Goal: Find specific page/section: Find specific page/section

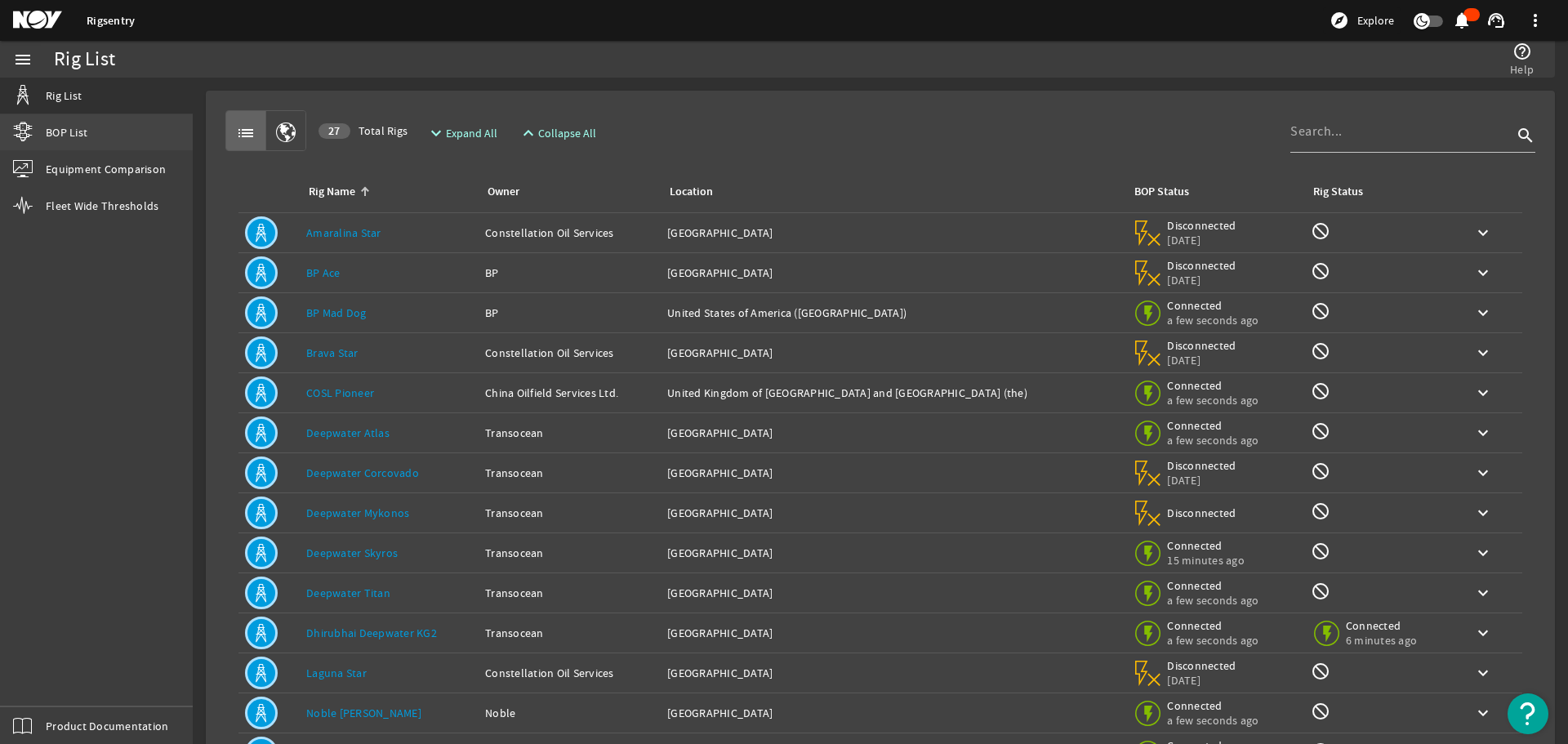
click at [91, 138] on link "BOP List" at bounding box center [96, 132] width 192 height 36
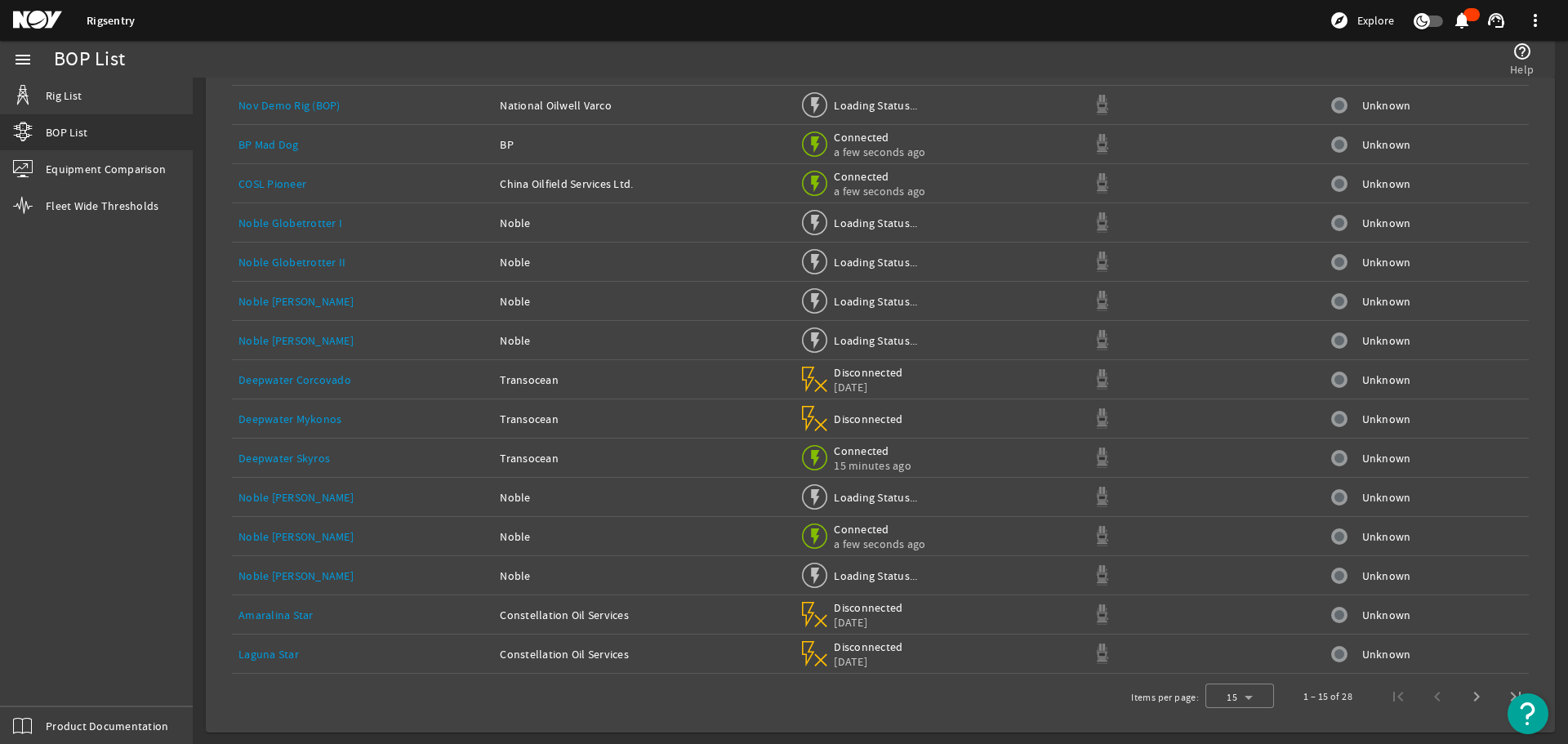
scroll to position [123, 0]
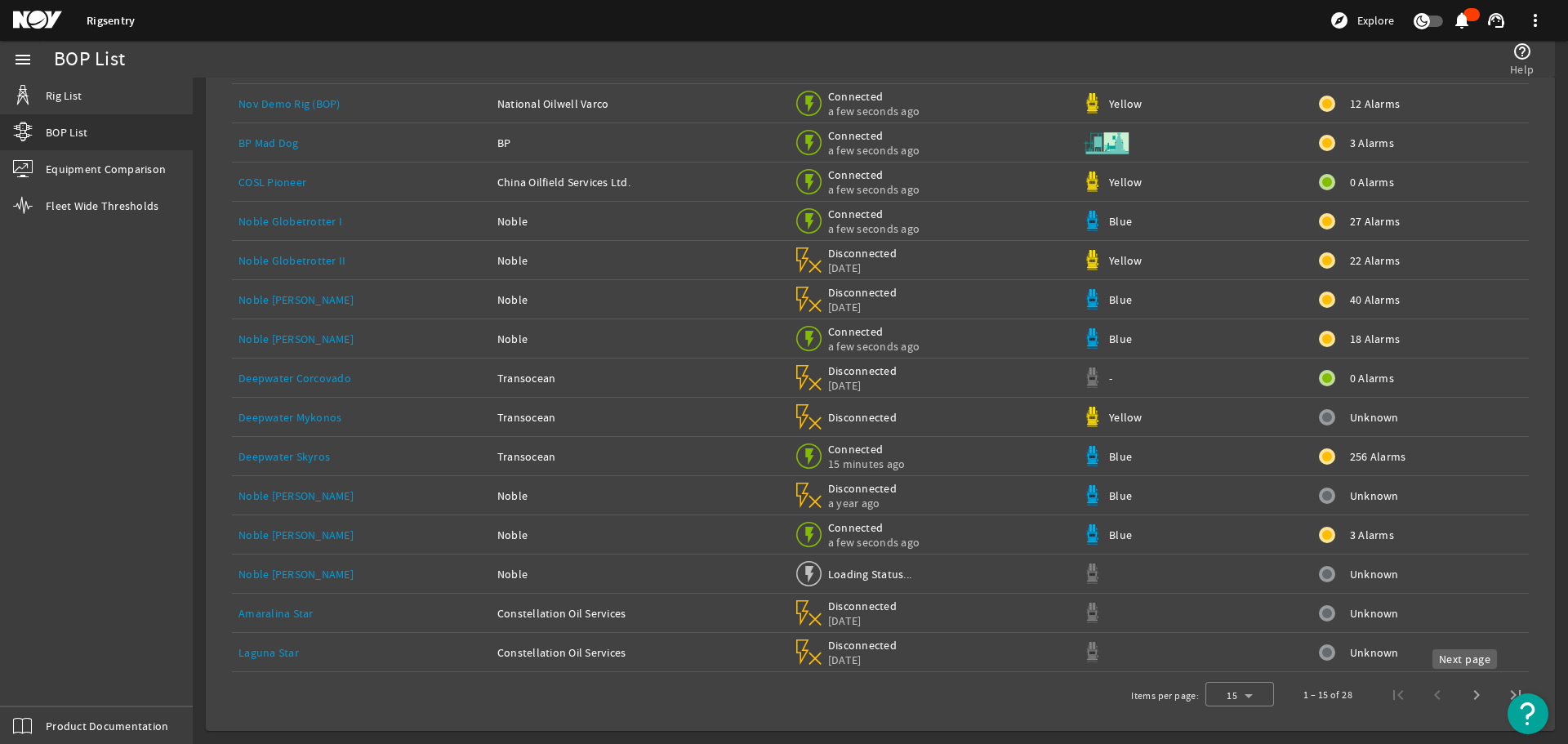
click at [1460, 691] on span "Next page" at bounding box center [1476, 695] width 39 height 39
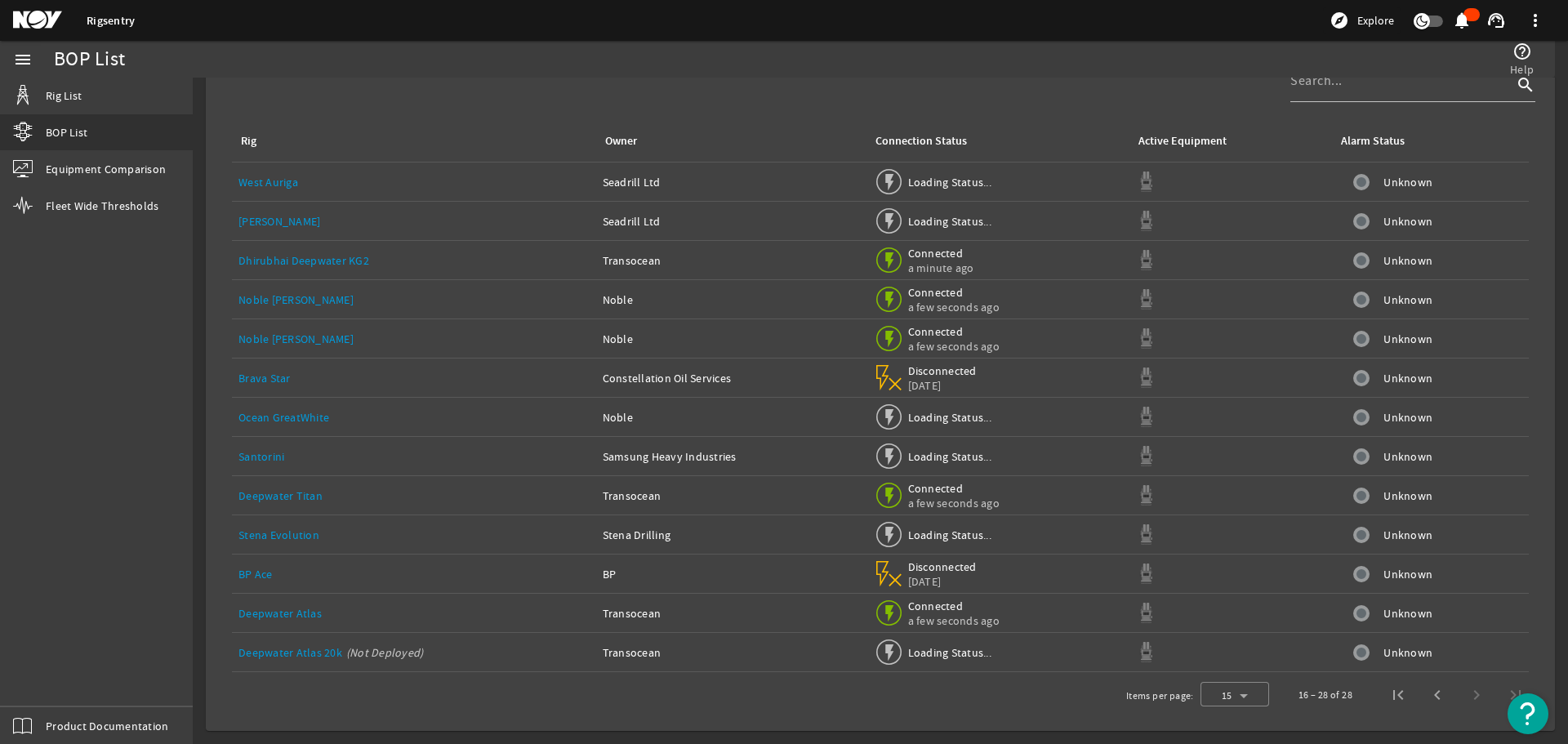
scroll to position [44, 0]
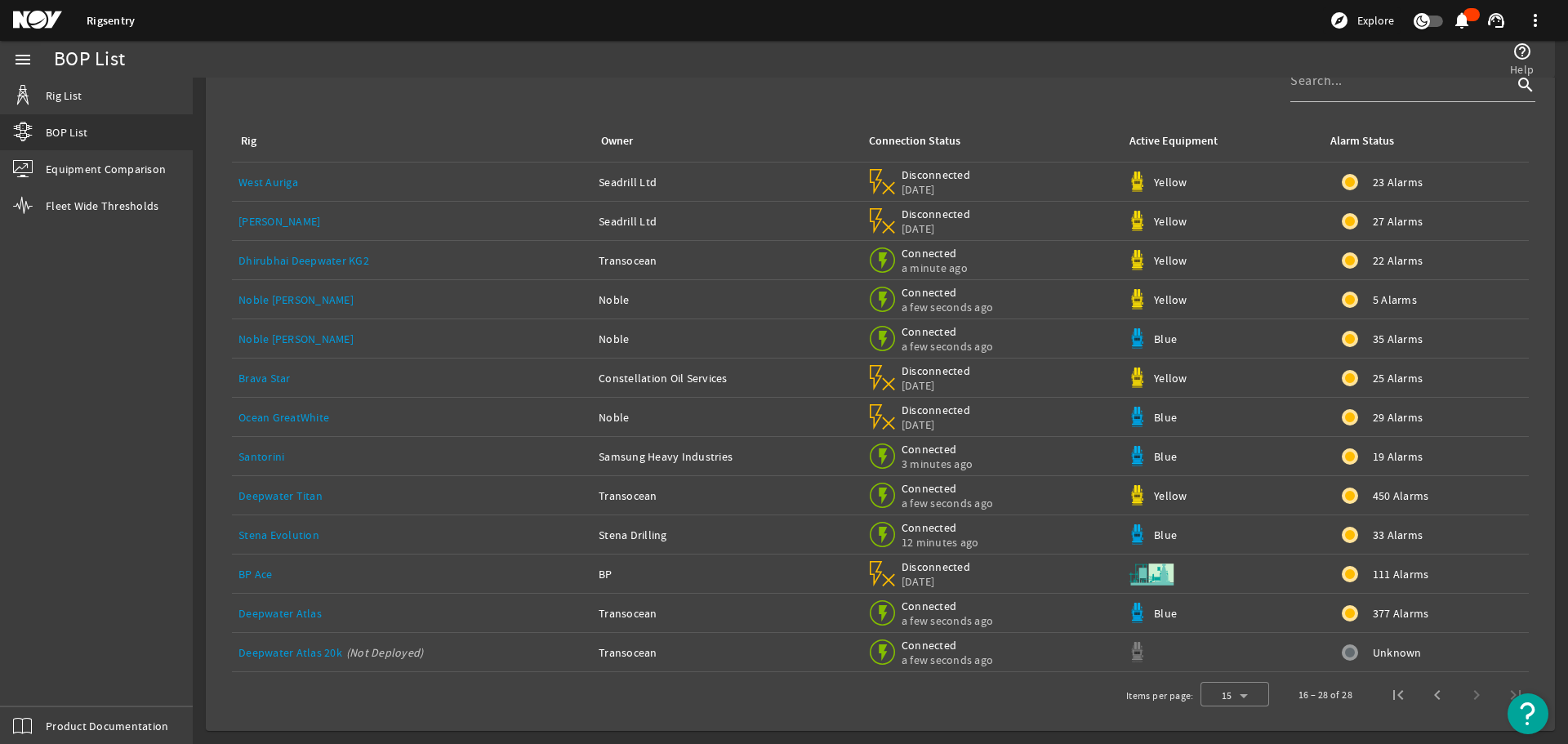
click at [305, 343] on link "Noble [PERSON_NAME]" at bounding box center [295, 338] width 115 height 15
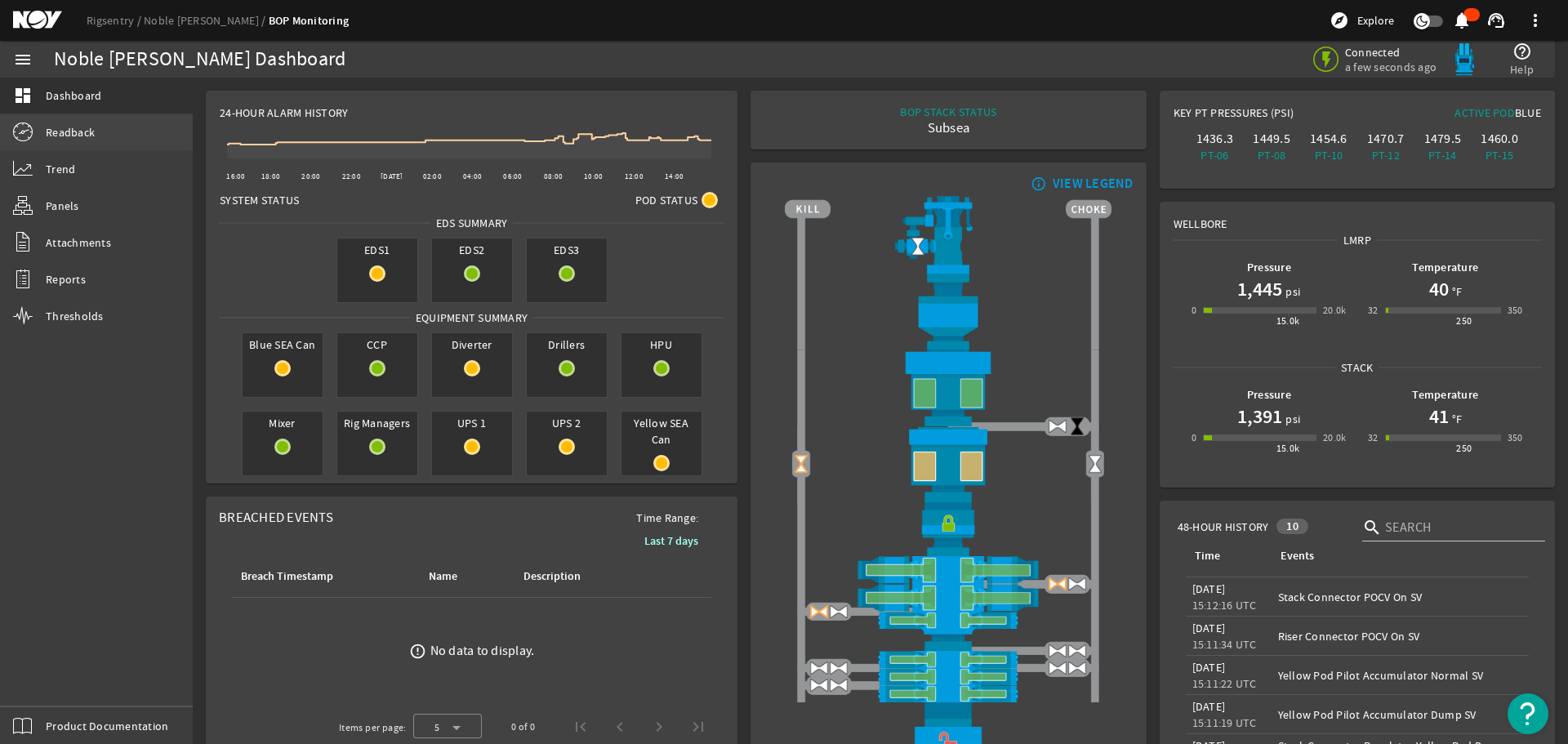
click at [70, 148] on link "Readback" at bounding box center [96, 132] width 192 height 36
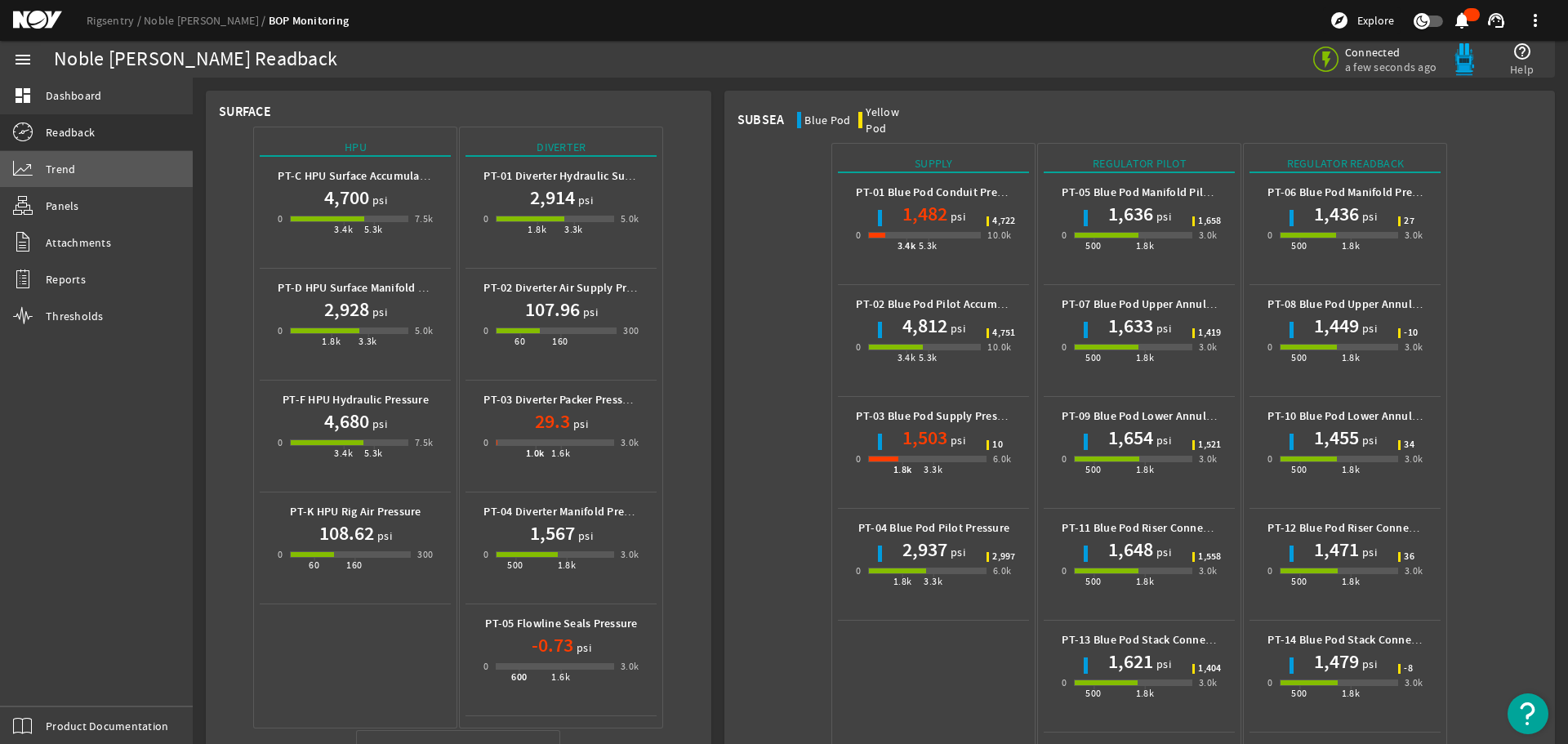
click at [68, 180] on link "Trend" at bounding box center [96, 169] width 192 height 36
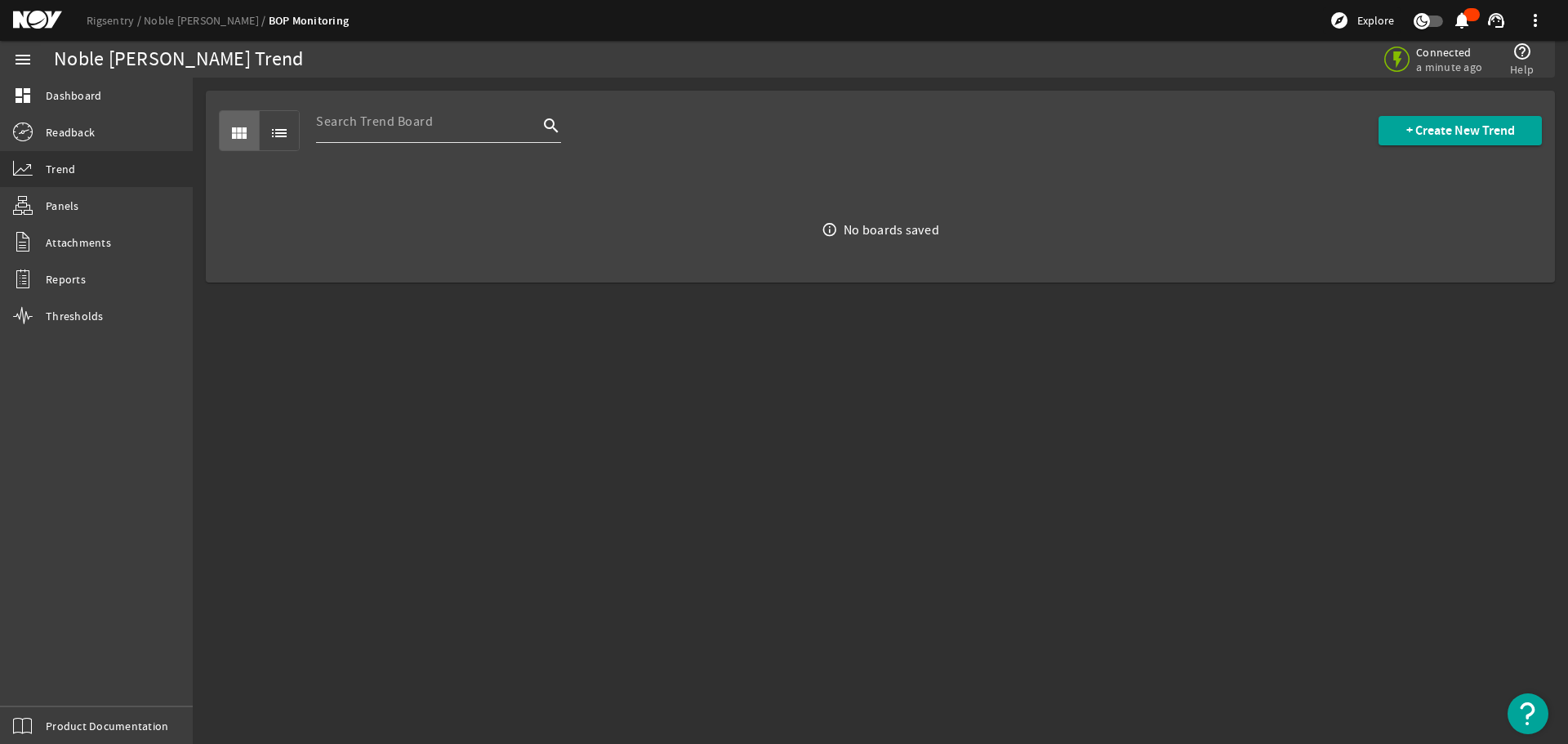
click at [385, 124] on input at bounding box center [426, 122] width 222 height 20
paste input "R.NDT.BOP.Main_Controllers.Main_Controller.DIV_PKR_PRES_R_OUT"
type input "R.NDT.BOP.Main_Controllers.Main_Controller.DIV_PKR_PRES_R_OUT"
click at [74, 99] on span "Dashboard" at bounding box center [73, 95] width 55 height 16
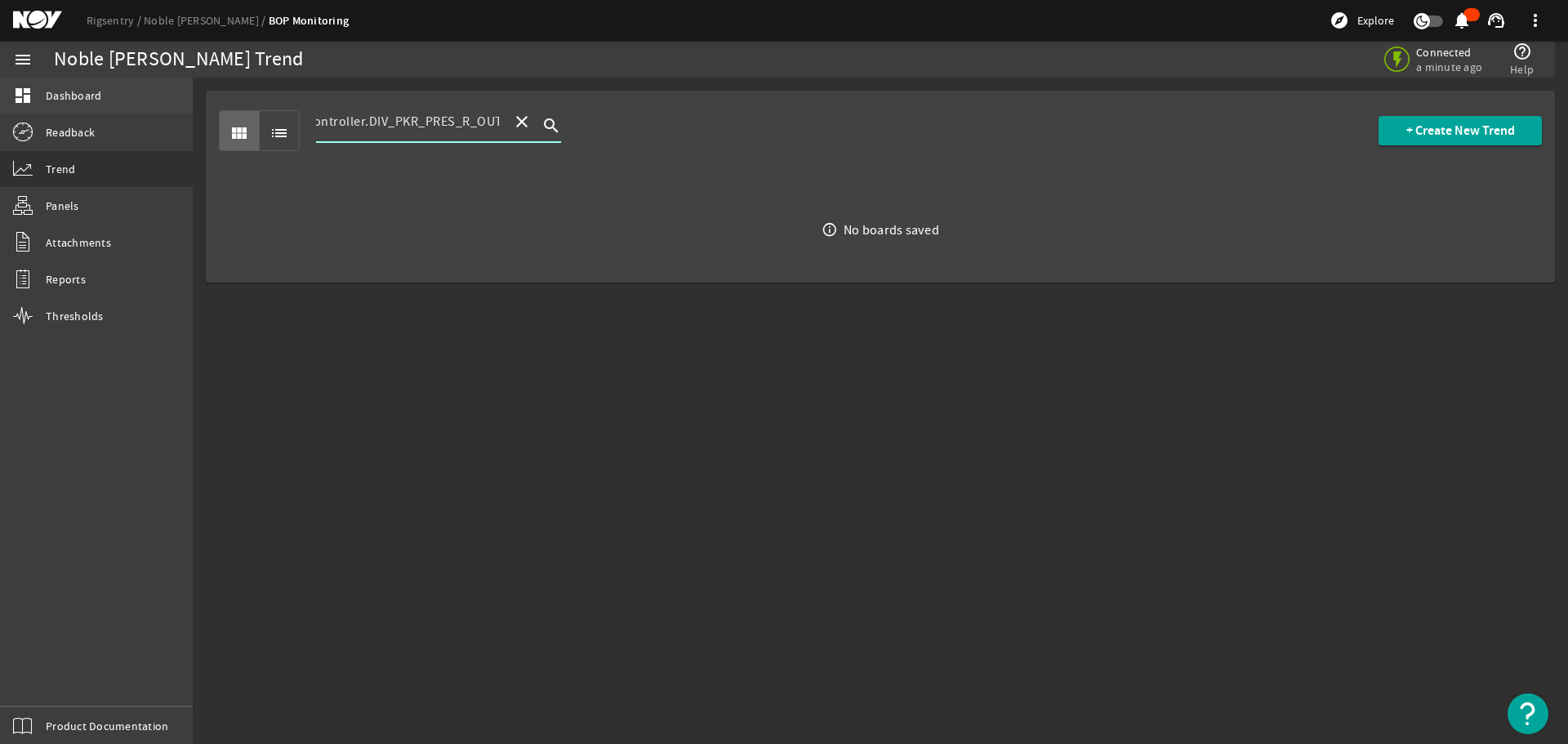
scroll to position [0, 0]
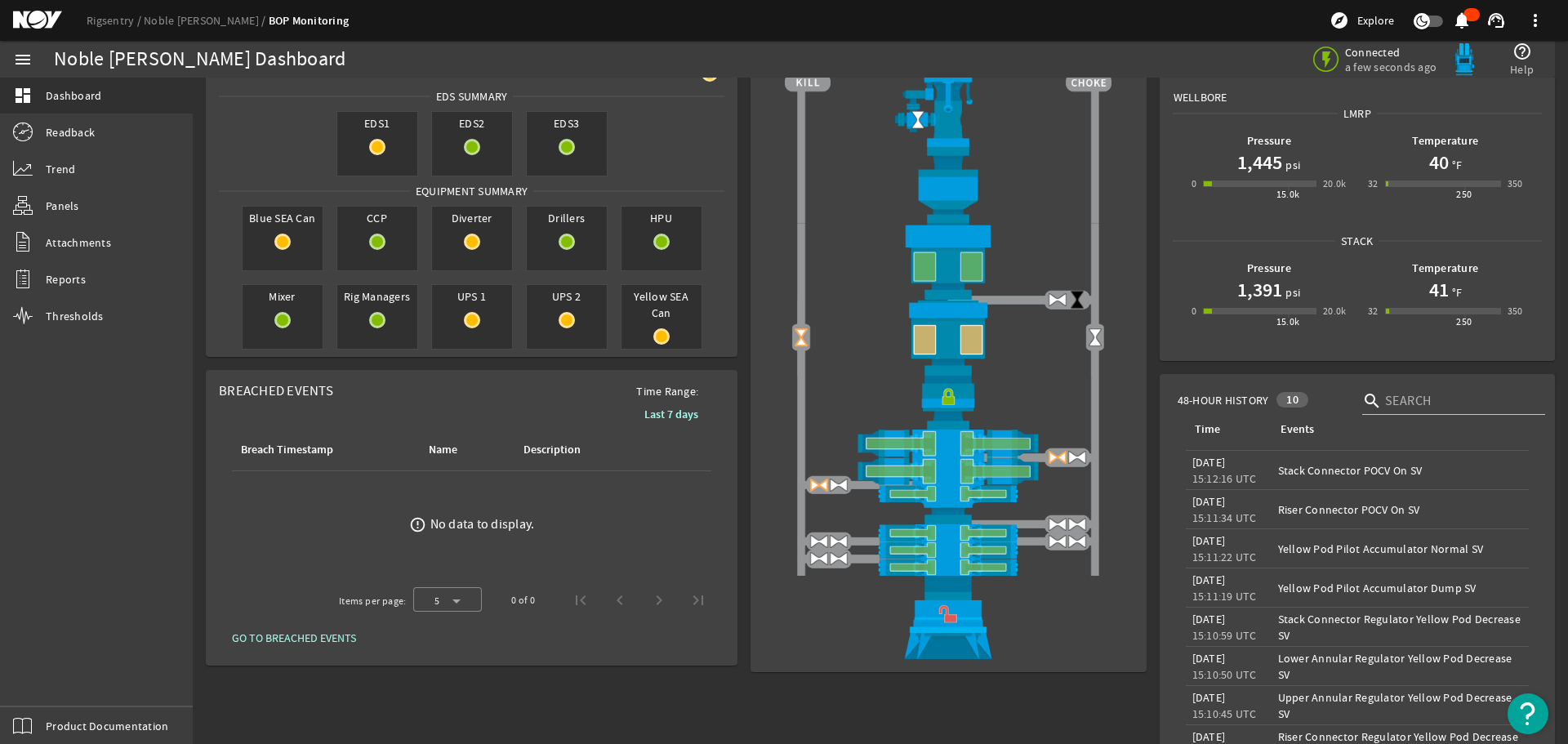
scroll to position [297, 0]
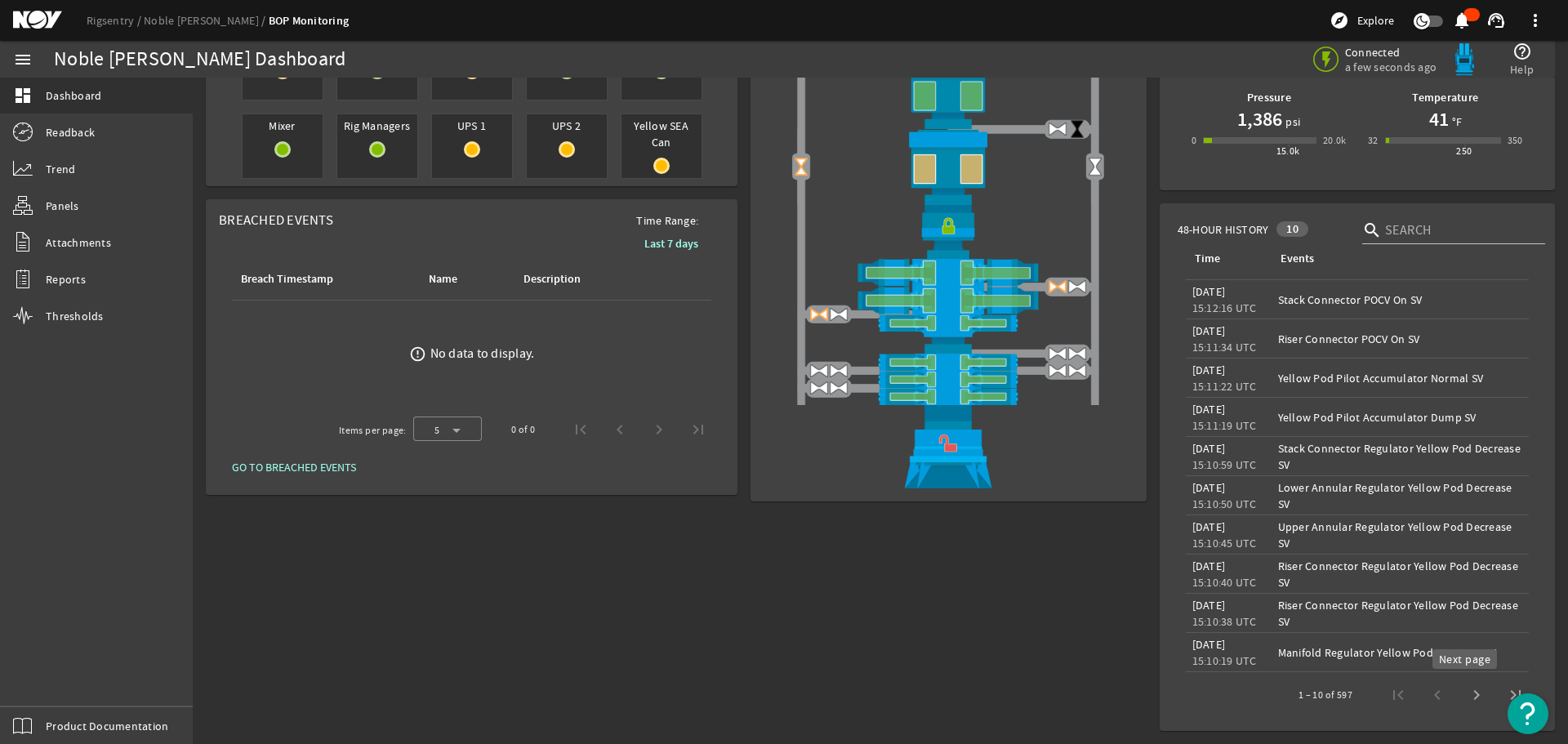
click at [1465, 695] on span "Next page" at bounding box center [1476, 695] width 39 height 39
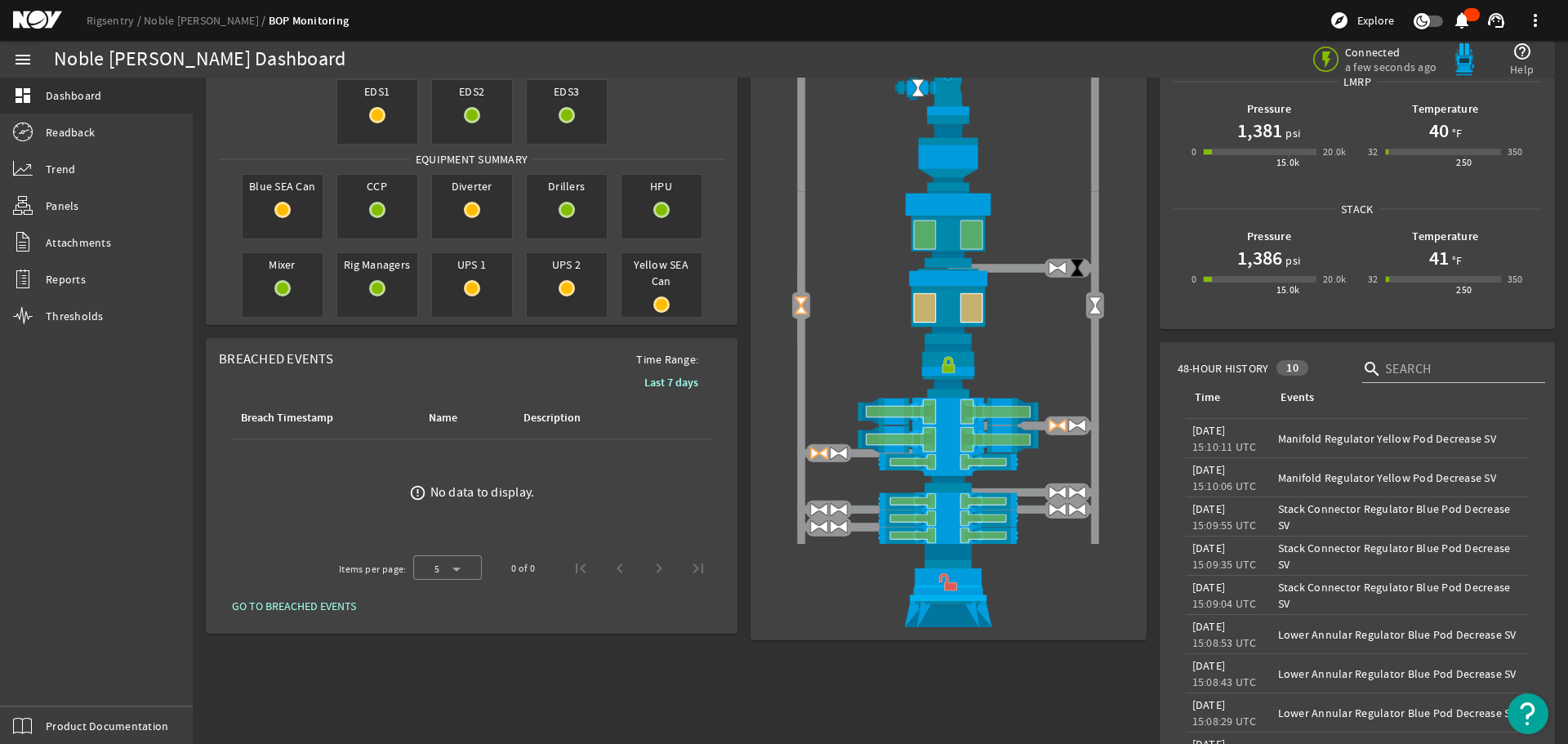
scroll to position [0, 0]
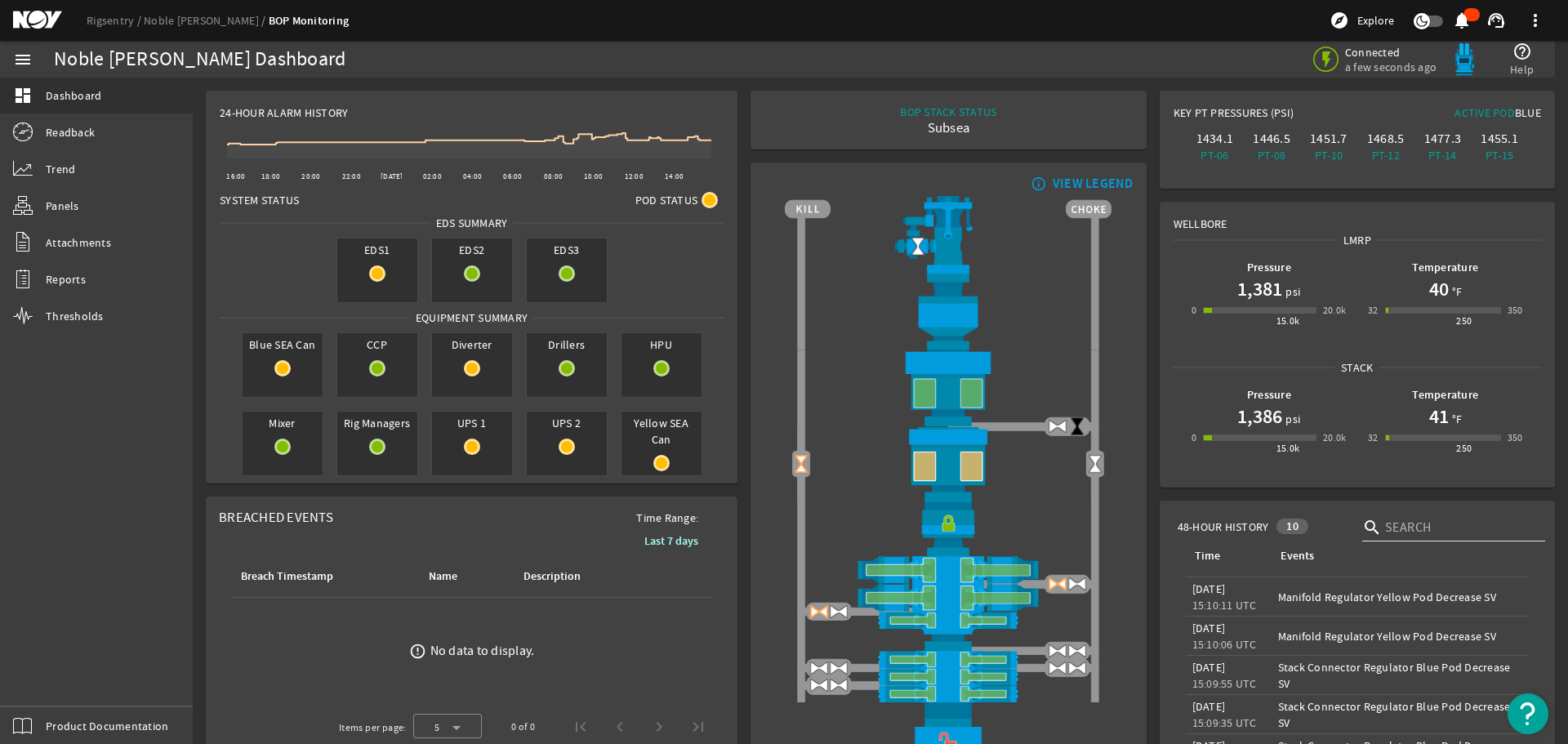
click at [1411, 525] on input "text" at bounding box center [1458, 527] width 147 height 20
type input "bop main controller"
